Goal: Task Accomplishment & Management: Manage account settings

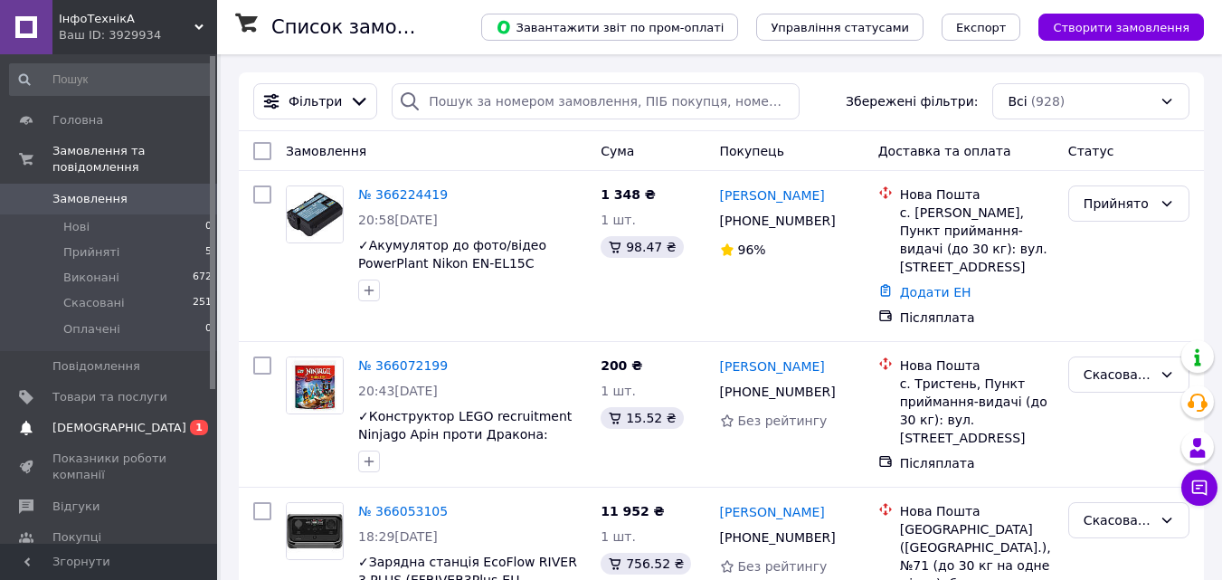
click at [138, 423] on link "Сповіщення 0 1" at bounding box center [111, 428] width 223 height 31
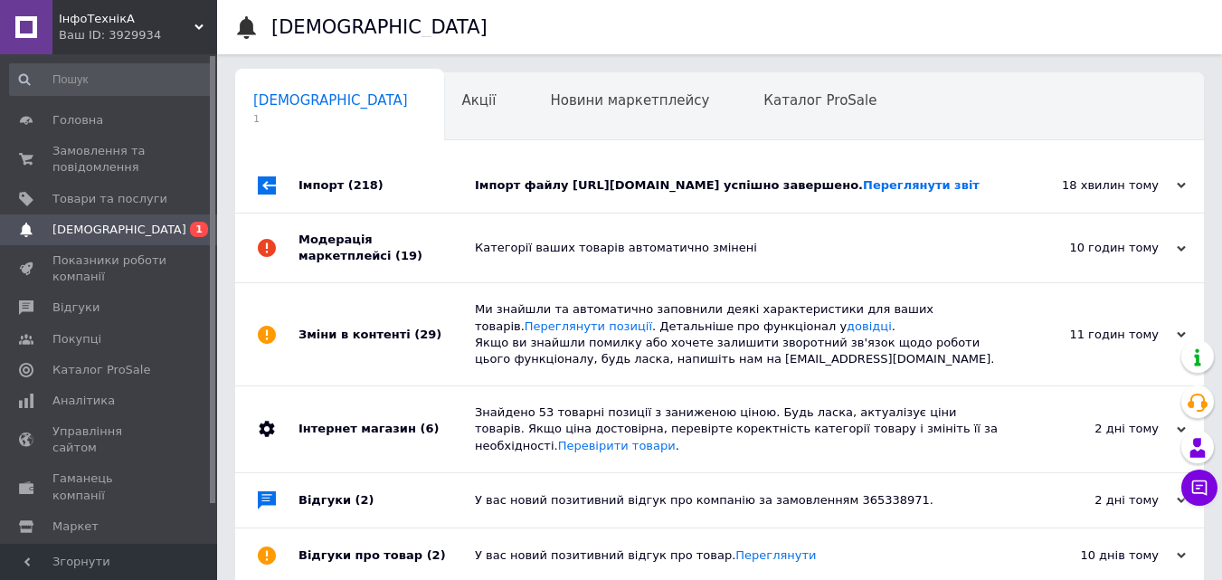
click at [611, 194] on div "Імпорт файлу http://kievopt.com.ua/prices/prom-21320.zip успішно завершено. Пер…" at bounding box center [740, 185] width 530 height 16
click at [462, 106] on span "Акції" at bounding box center [479, 100] width 34 height 16
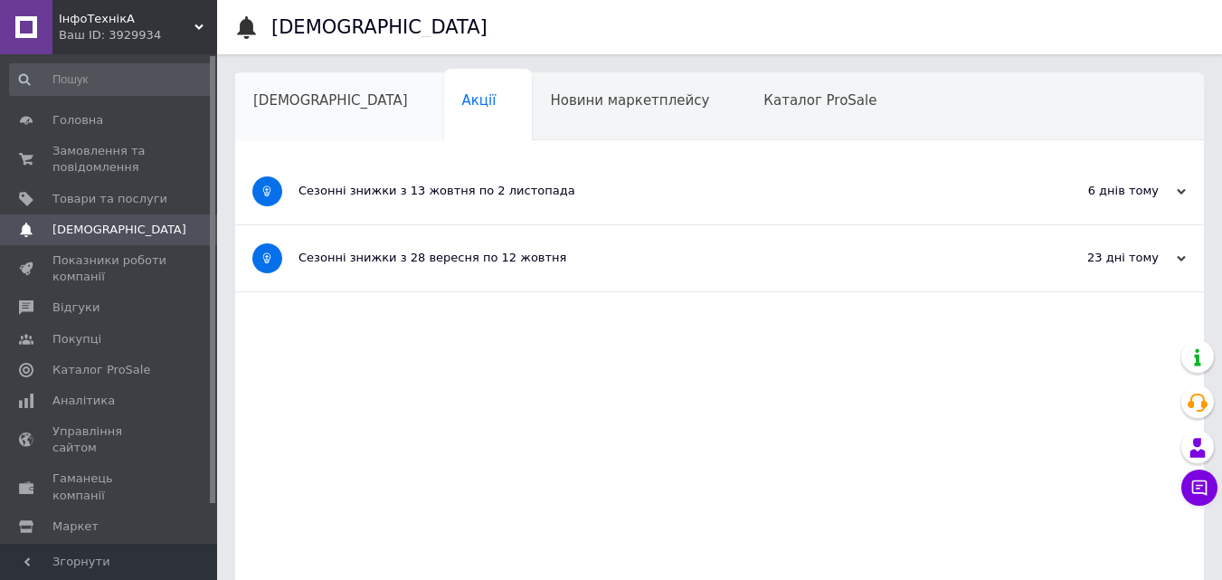
click at [318, 106] on span "[DEMOGRAPHIC_DATA]" at bounding box center [330, 100] width 155 height 16
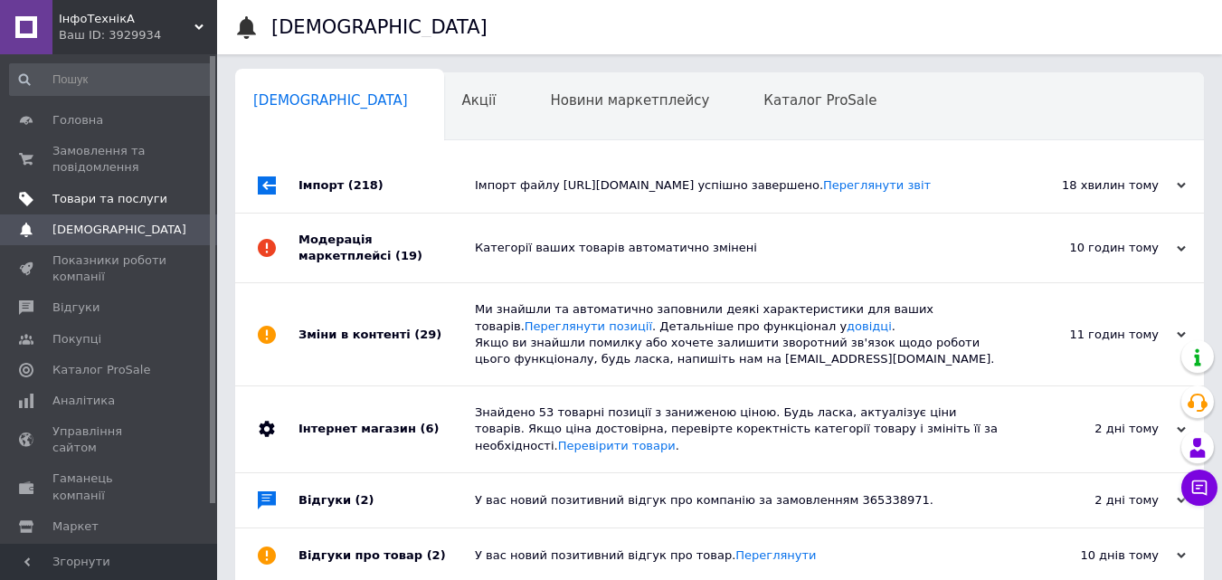
click at [116, 200] on span "Товари та послуги" at bounding box center [109, 199] width 115 height 16
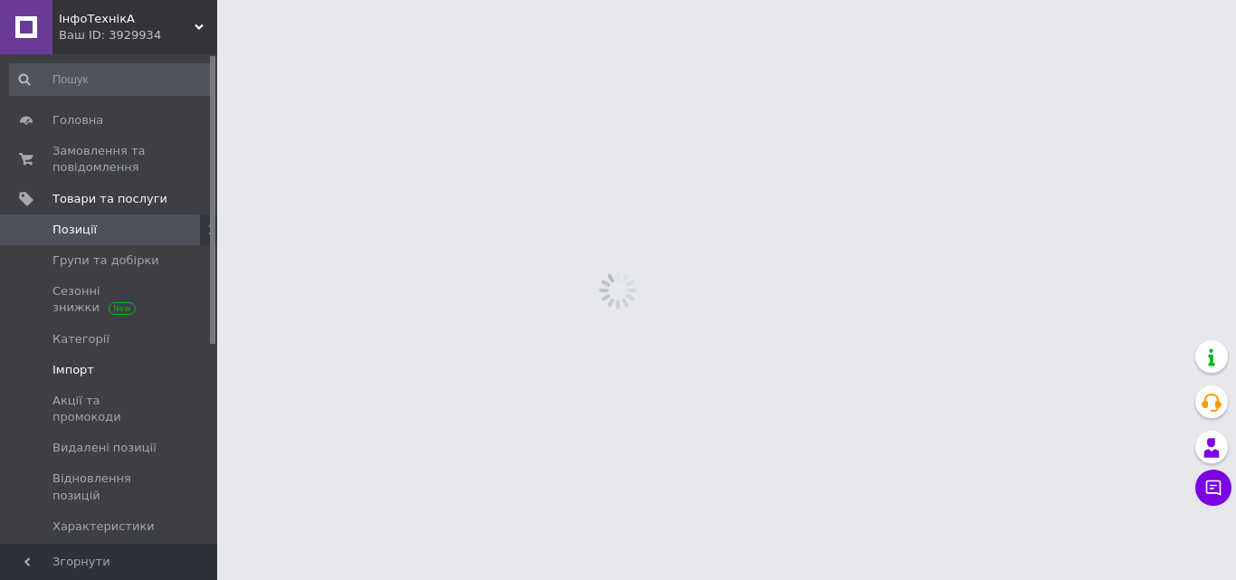
click at [87, 374] on span "Імпорт" at bounding box center [73, 370] width 42 height 16
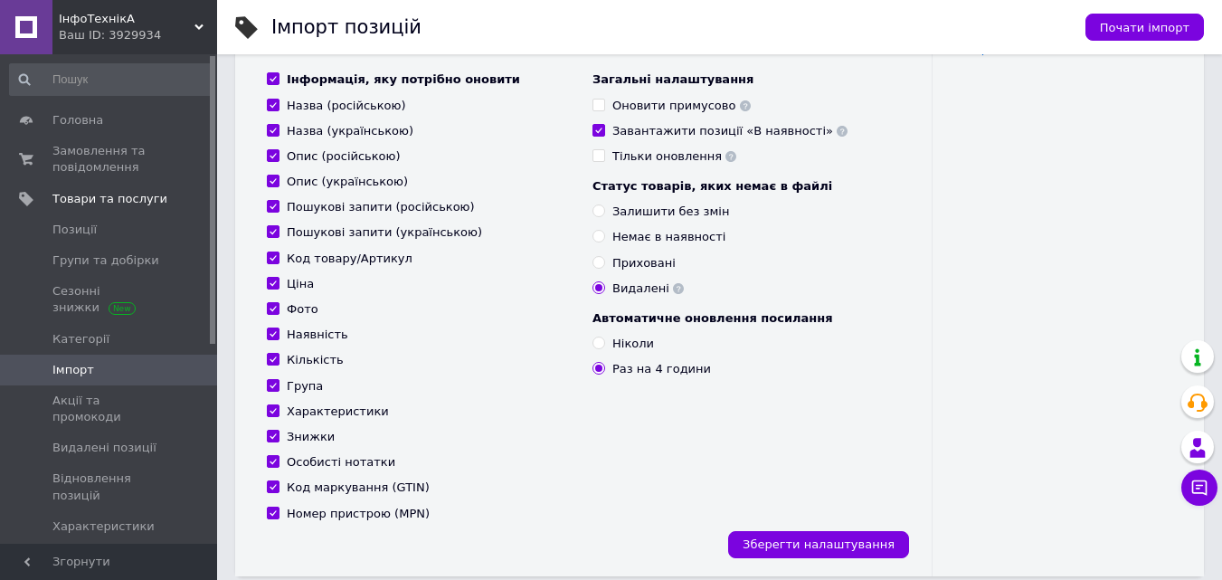
scroll to position [181, 0]
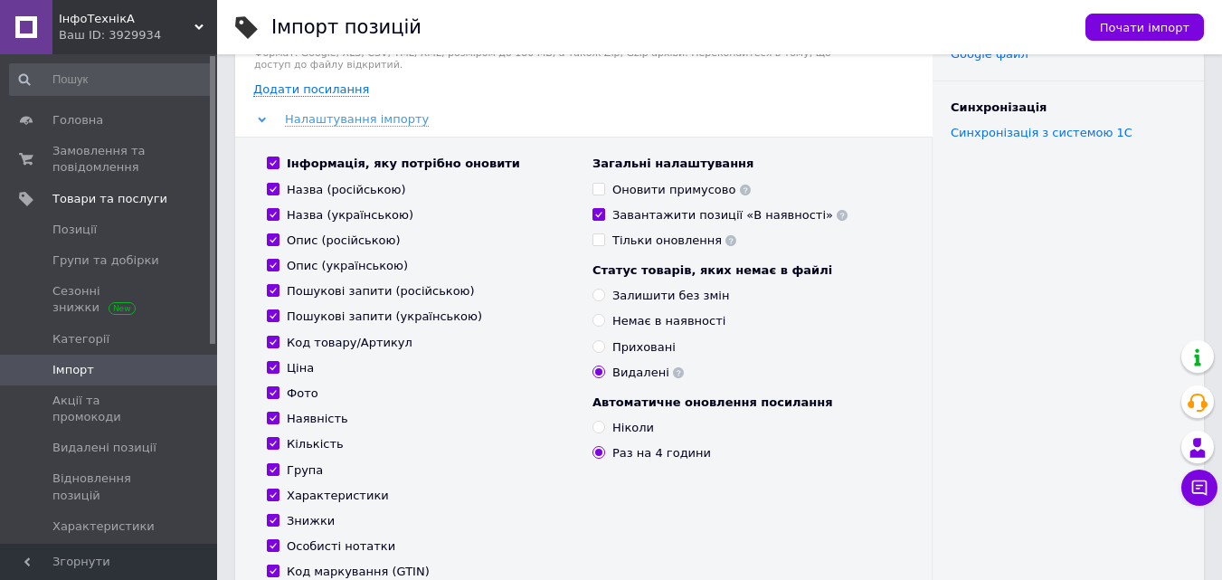
click at [602, 188] on input "Оновити примусово" at bounding box center [599, 189] width 12 height 12
checkbox input "true"
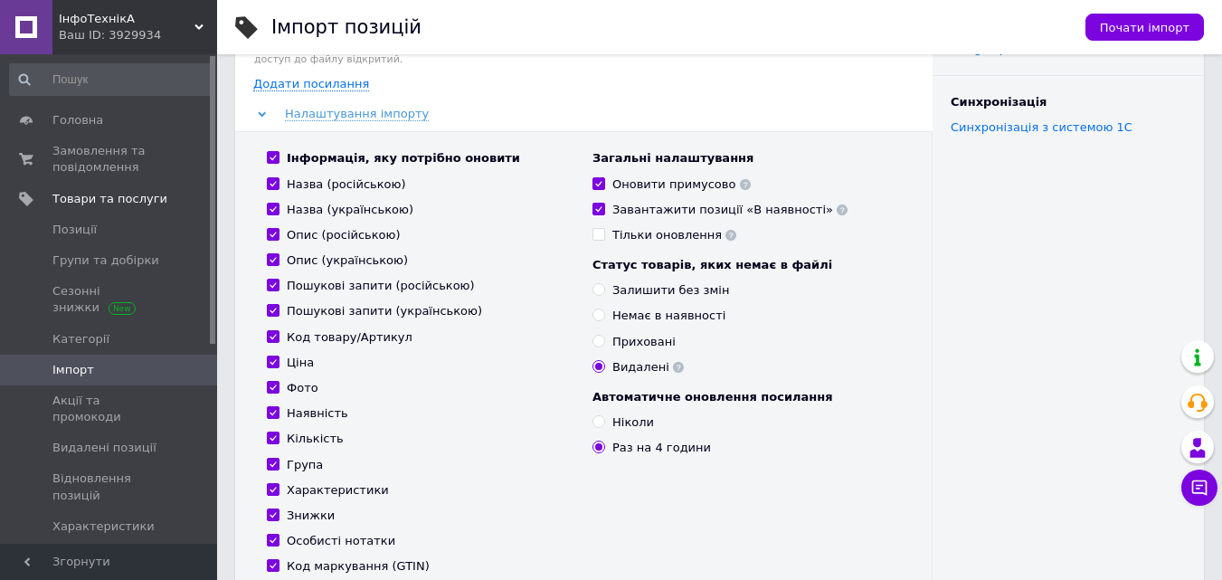
scroll to position [362, 0]
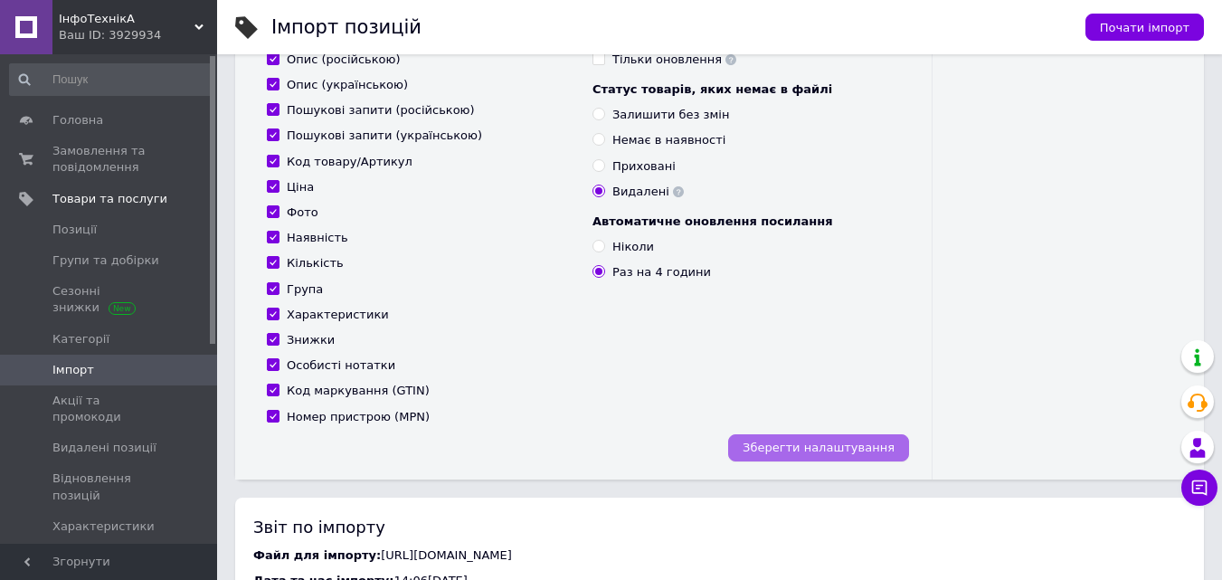
click at [864, 449] on span "Зберегти налаштування" at bounding box center [819, 448] width 152 height 14
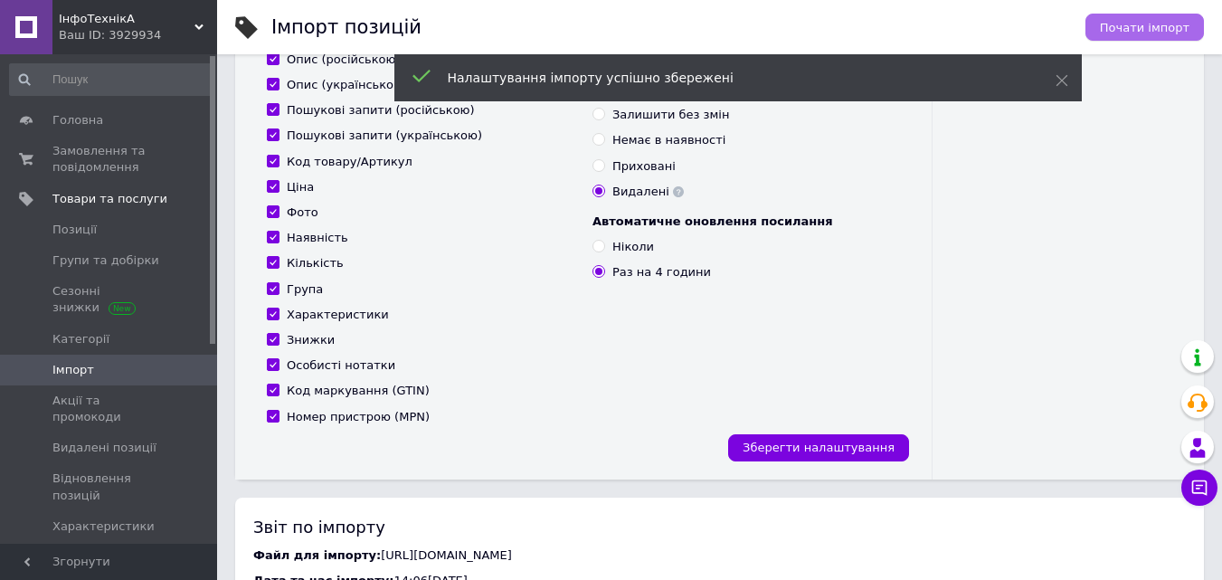
click at [1175, 25] on span "Почати імпорт" at bounding box center [1145, 28] width 90 height 14
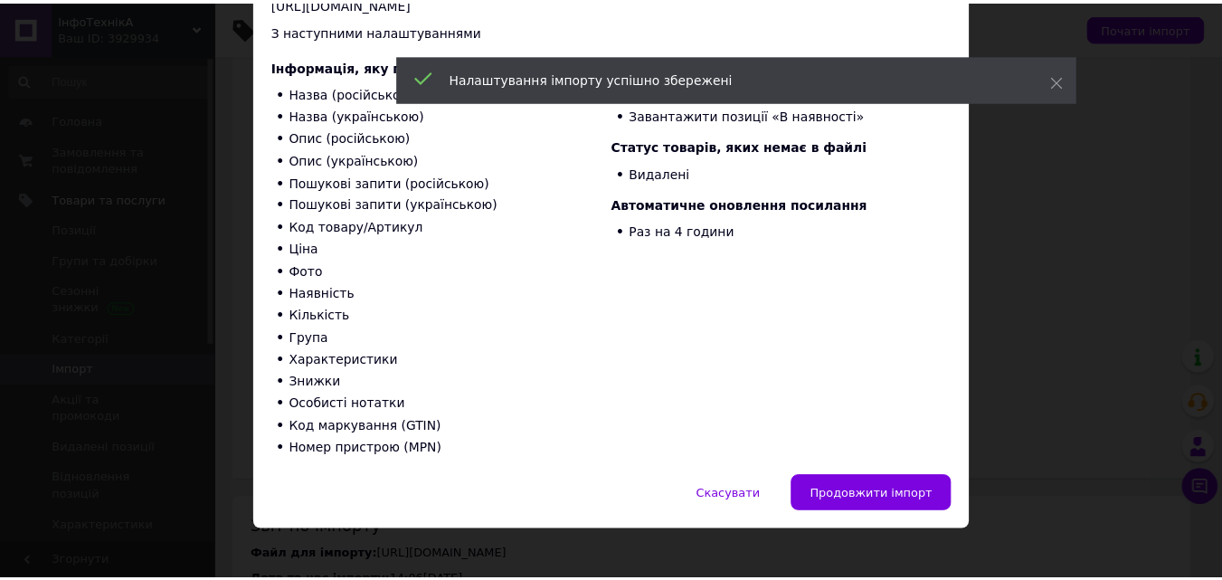
scroll to position [181, 0]
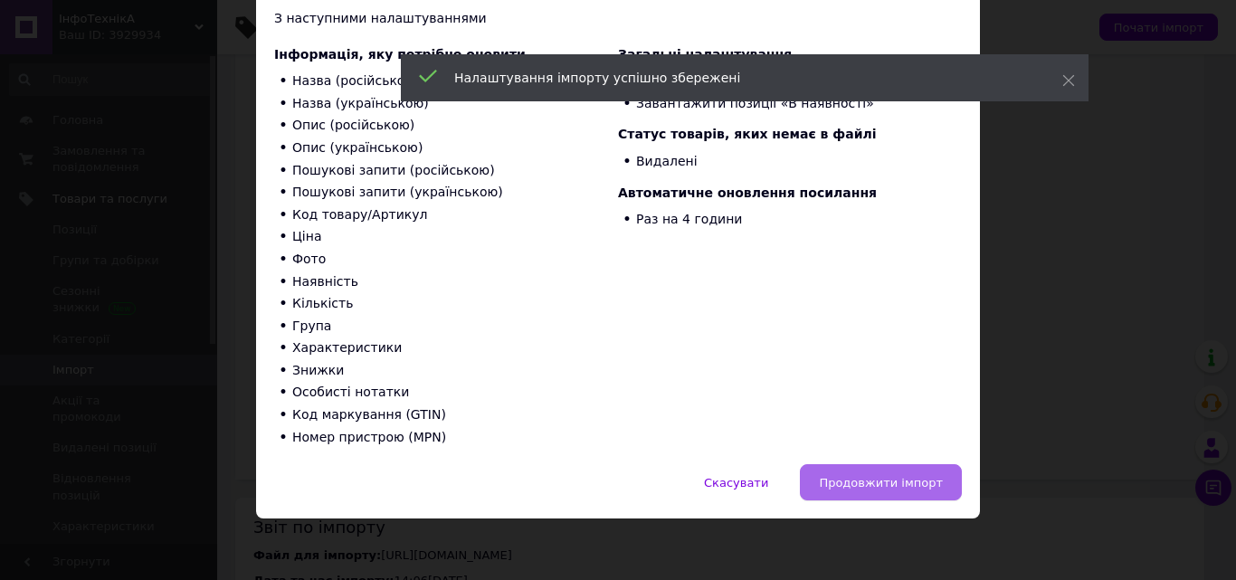
click at [867, 479] on span "Продовжити імпорт" at bounding box center [881, 483] width 124 height 14
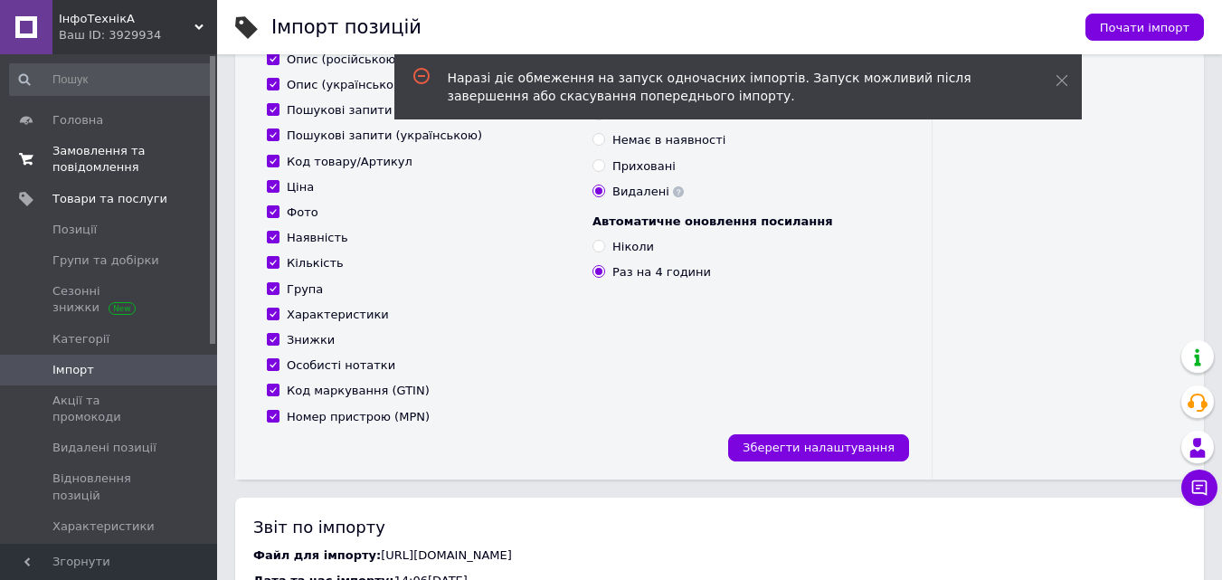
click at [122, 166] on span "Замовлення та повідомлення" at bounding box center [109, 159] width 115 height 33
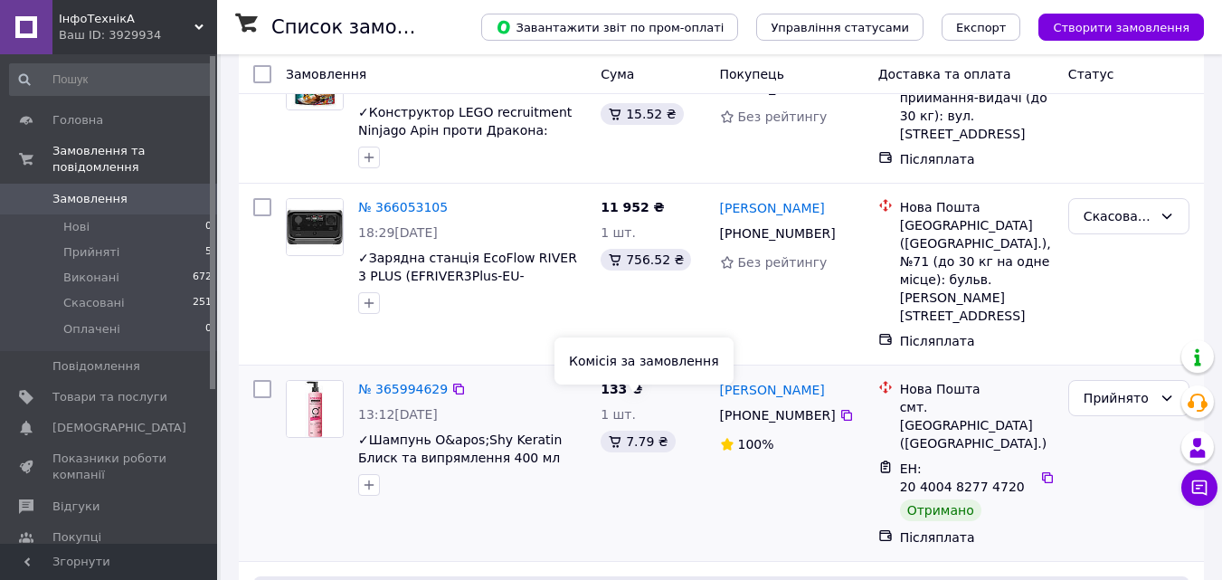
scroll to position [362, 0]
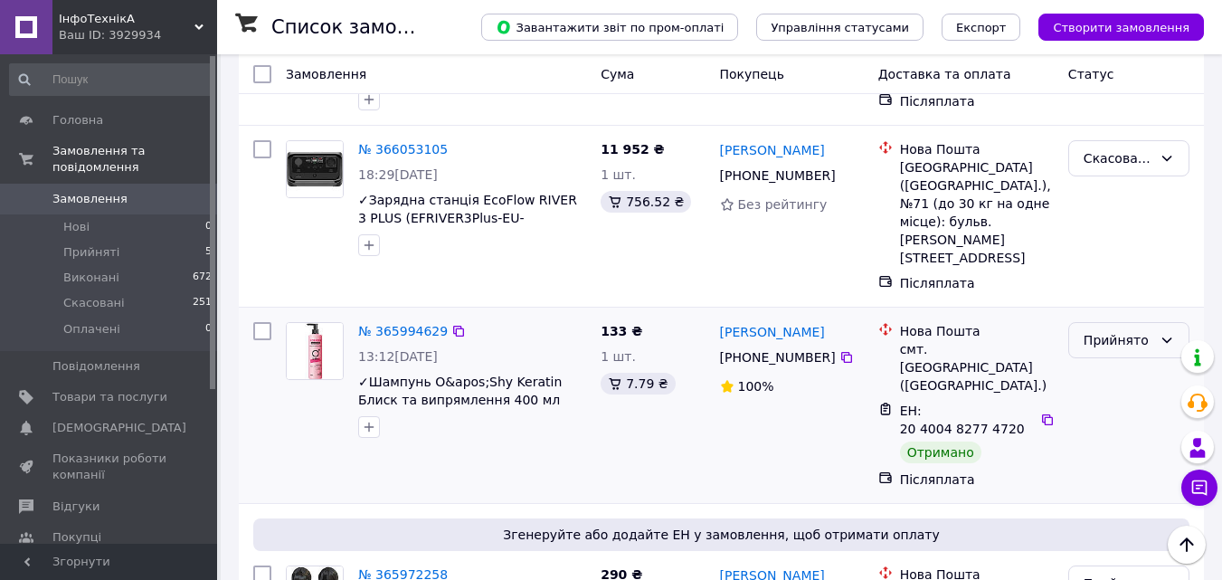
click at [1080, 322] on div "Прийнято" at bounding box center [1129, 340] width 121 height 36
click at [1089, 342] on li "Виконано" at bounding box center [1129, 344] width 119 height 33
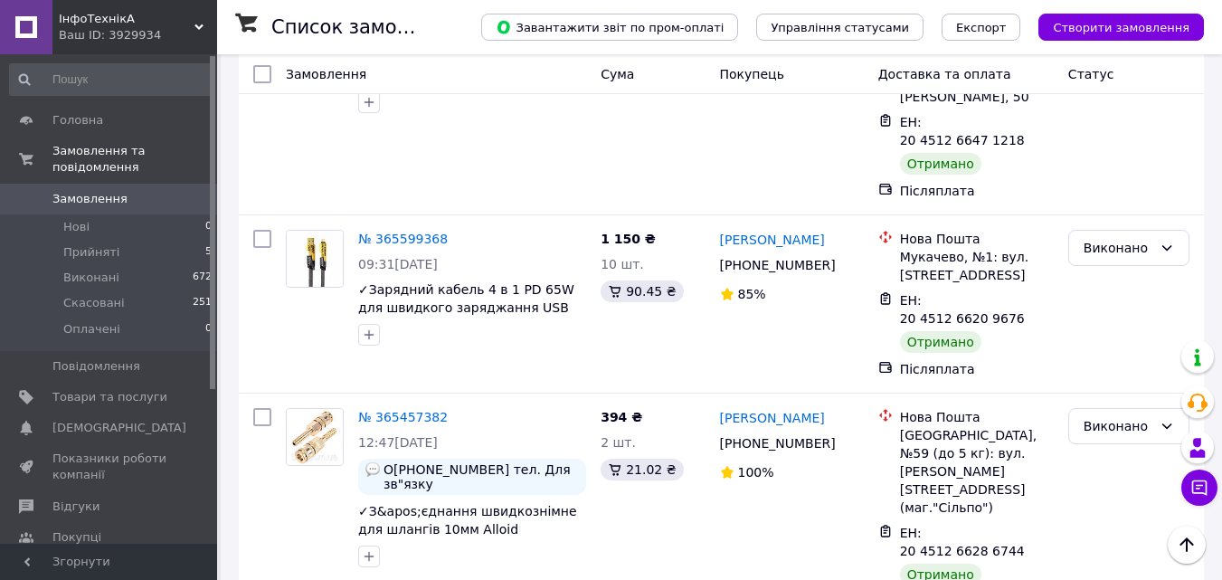
scroll to position [1719, 0]
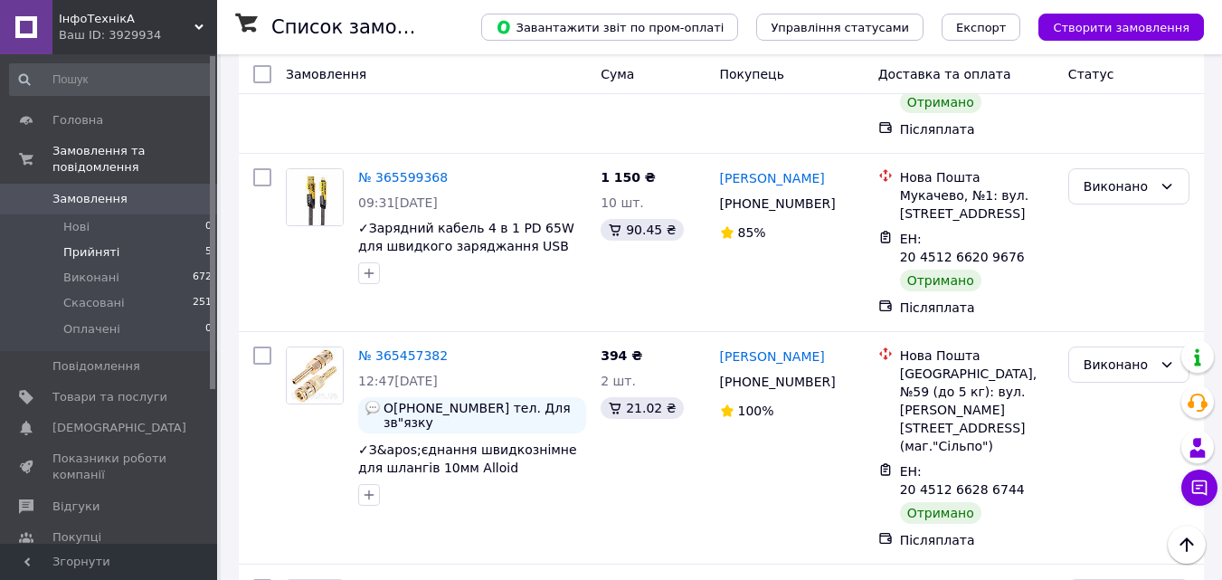
click at [112, 244] on span "Прийняті" at bounding box center [91, 252] width 56 height 16
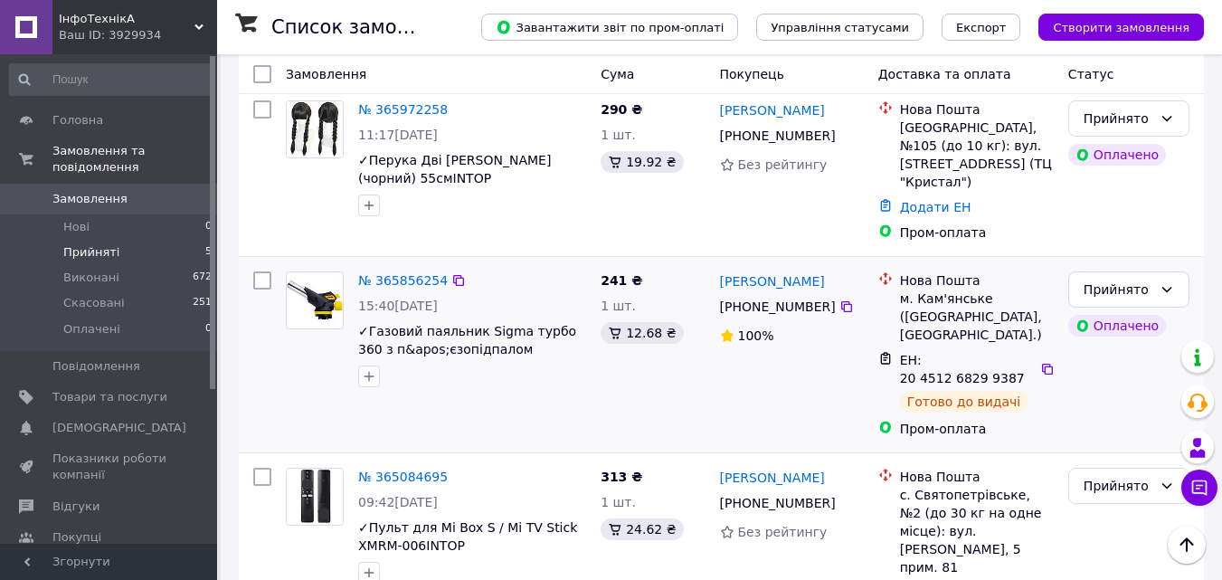
scroll to position [559, 0]
click at [63, 191] on span "Замовлення" at bounding box center [89, 199] width 75 height 16
